Goal: Information Seeking & Learning: Find specific fact

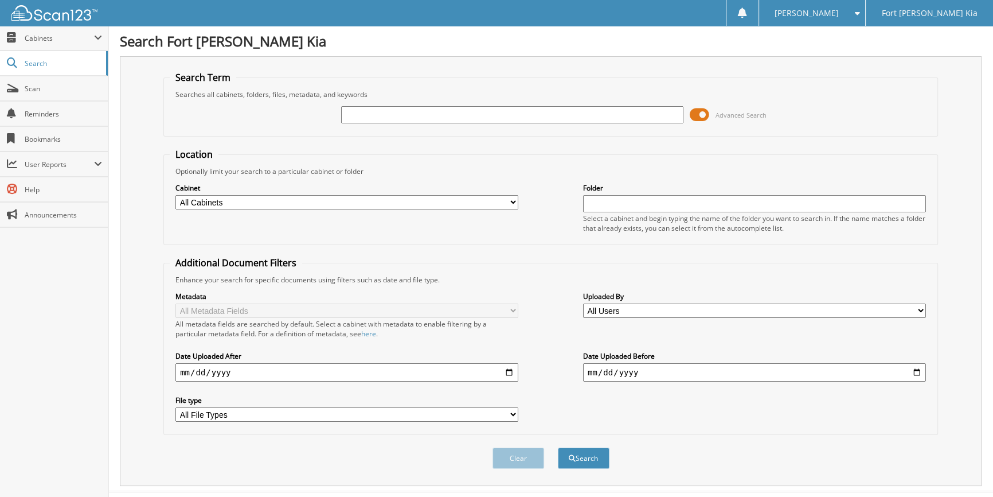
click at [438, 114] on input "text" at bounding box center [512, 114] width 343 height 17
type input "BRUCH"
click at [558, 447] on button "Search" at bounding box center [584, 457] width 52 height 21
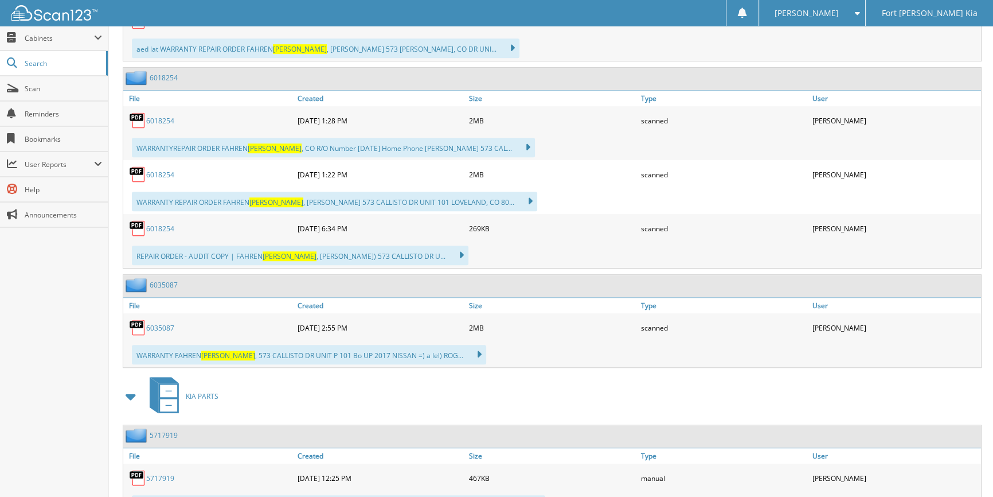
scroll to position [912, 0]
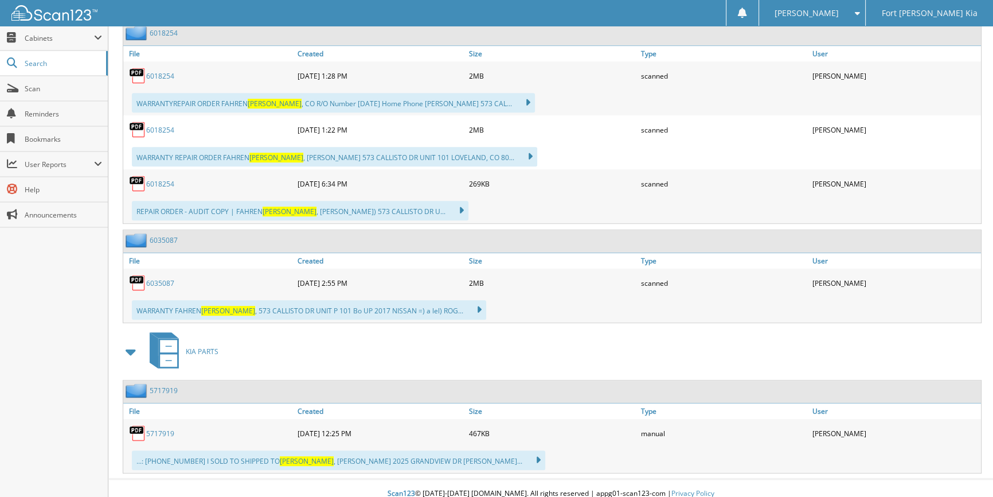
click at [168, 428] on link "5717919" at bounding box center [160, 433] width 28 height 10
click at [524, 452] on icon at bounding box center [532, 460] width 17 height 16
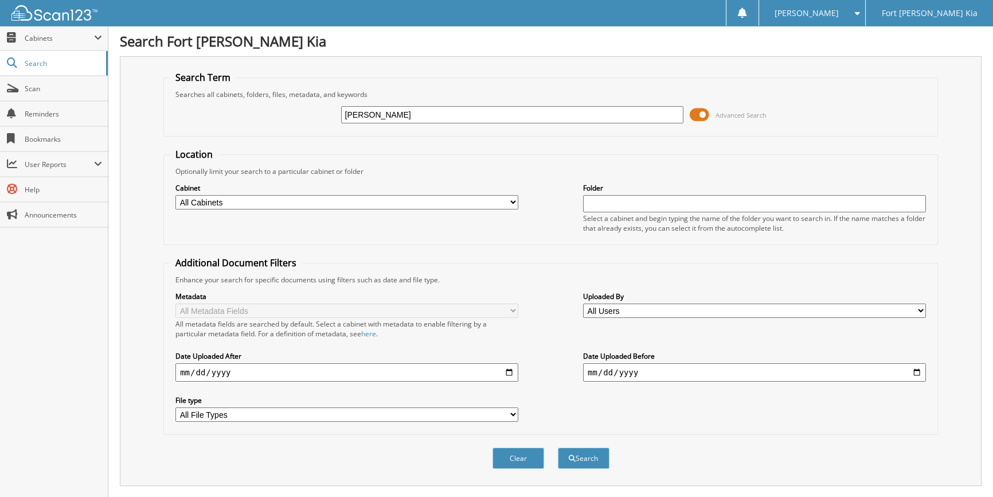
scroll to position [0, 0]
click at [85, 34] on span "Cabinets" at bounding box center [59, 38] width 69 height 10
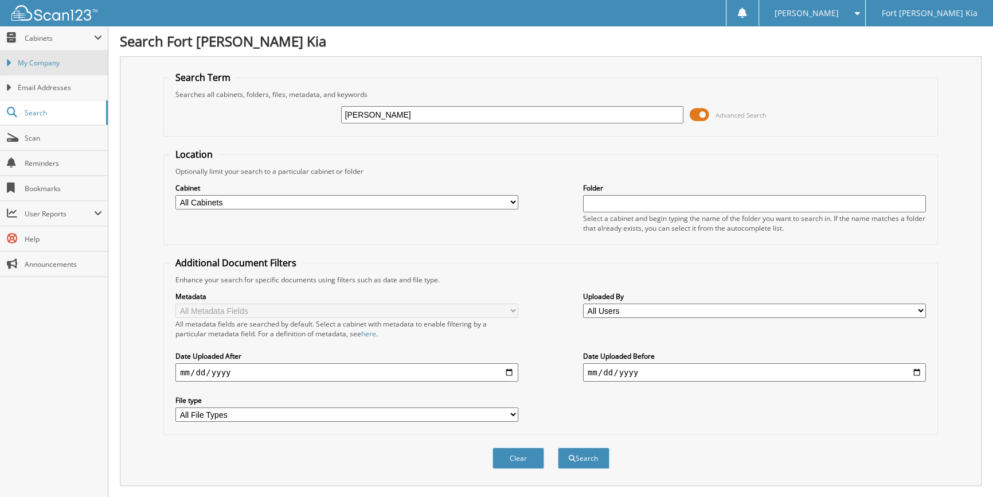
click at [67, 59] on span "My Company" at bounding box center [60, 63] width 84 height 10
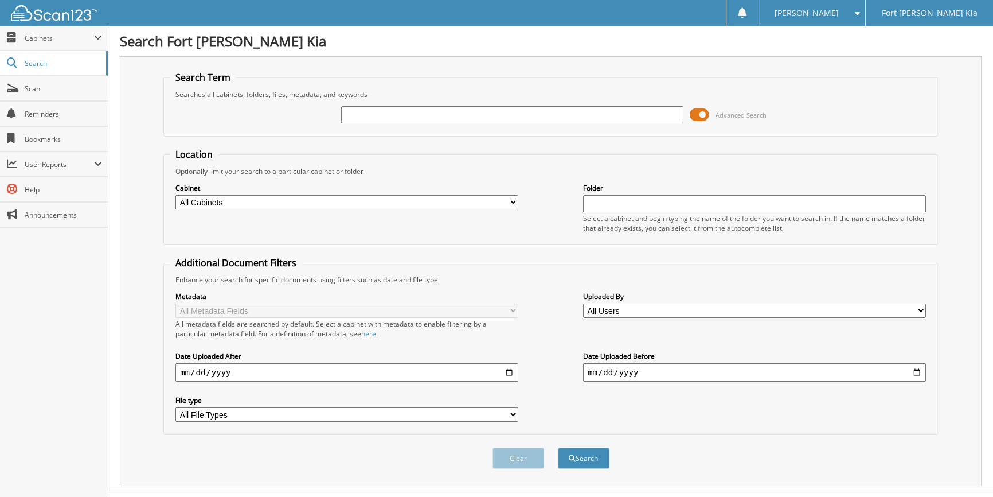
click at [49, 43] on span "Cabinets" at bounding box center [54, 38] width 108 height 25
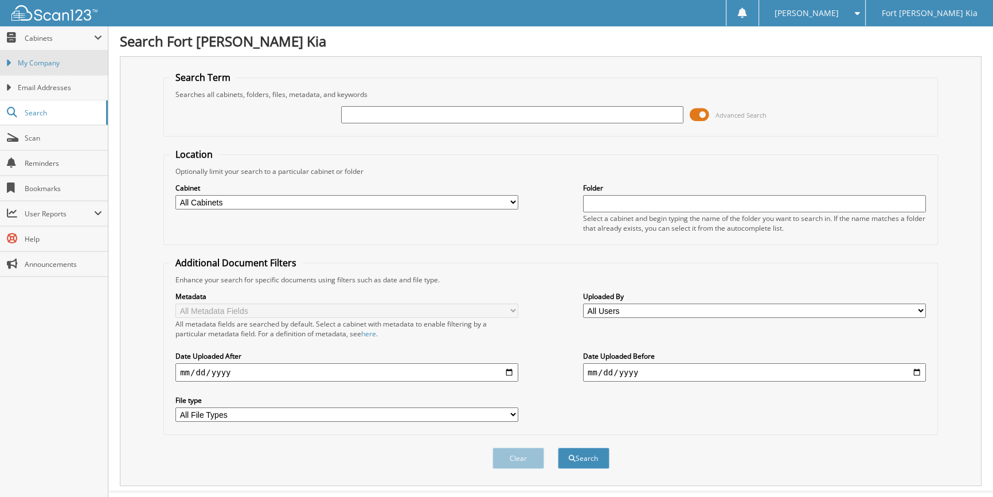
click at [50, 72] on link "My Company" at bounding box center [54, 62] width 108 height 25
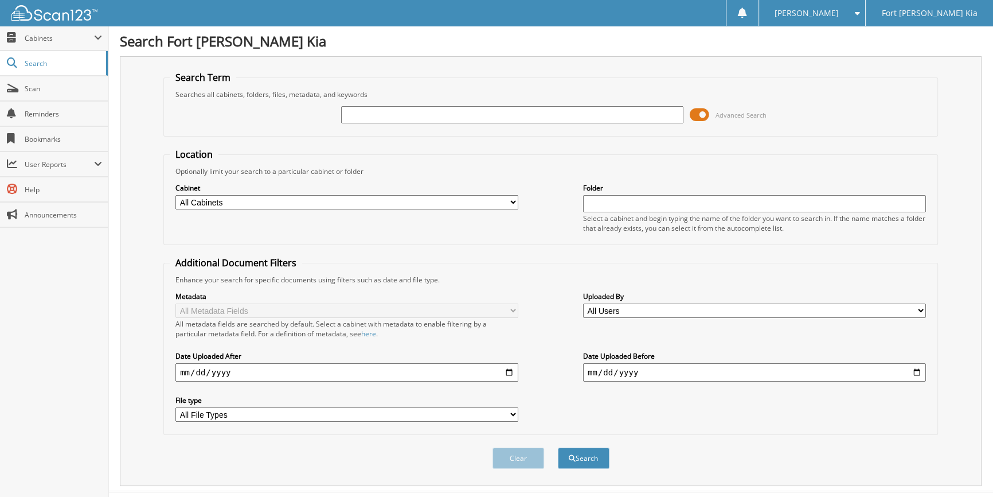
type input "V"
type input "C"
type input "CINDY PAOLA"
click at [558, 447] on button "Search" at bounding box center [584, 457] width 52 height 21
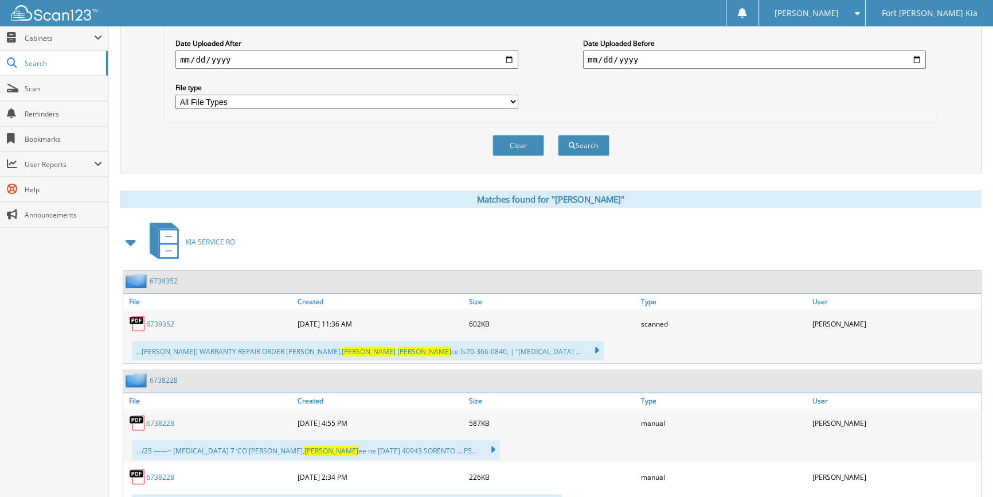
scroll to position [359, 0]
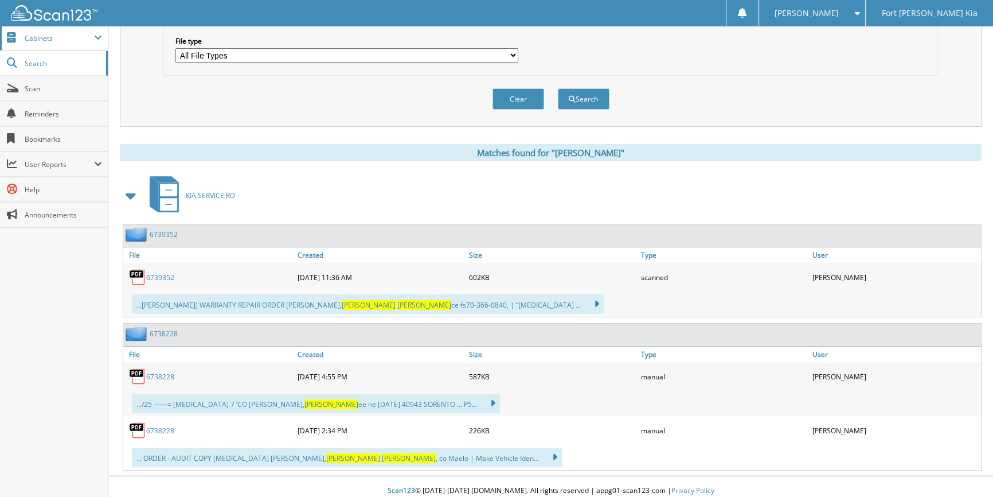
click at [53, 45] on span "Cabinets" at bounding box center [54, 38] width 108 height 25
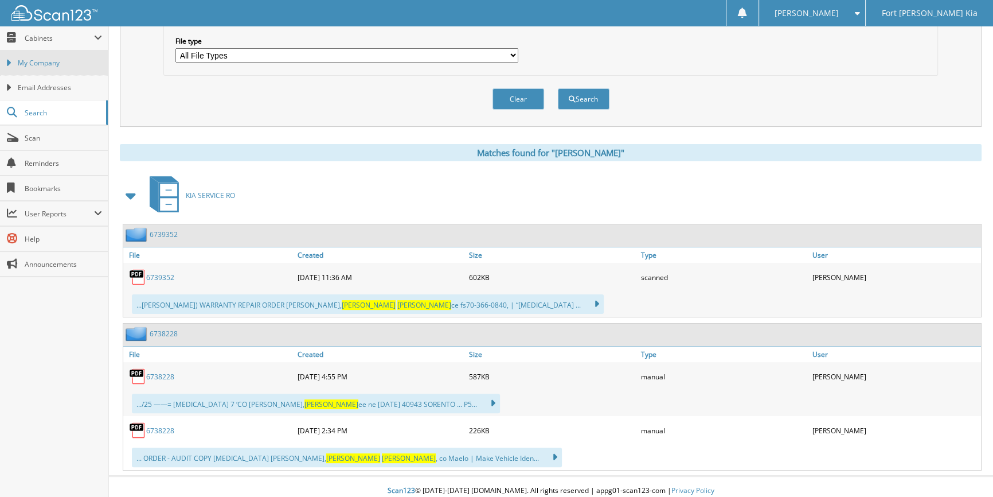
click at [56, 57] on link "My Company" at bounding box center [54, 62] width 108 height 25
